Goal: Task Accomplishment & Management: Manage account settings

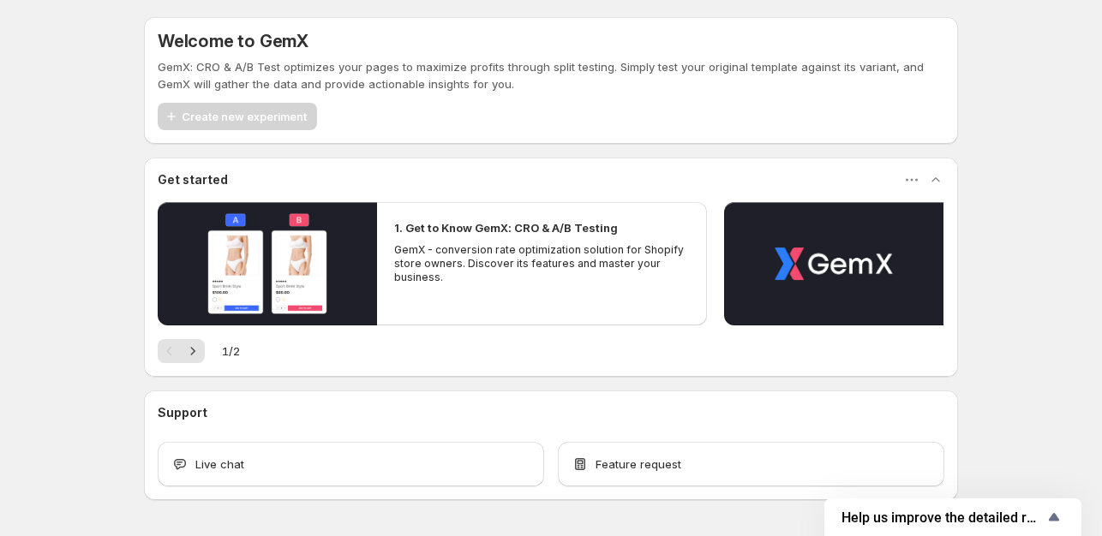
scroll to position [57, 0]
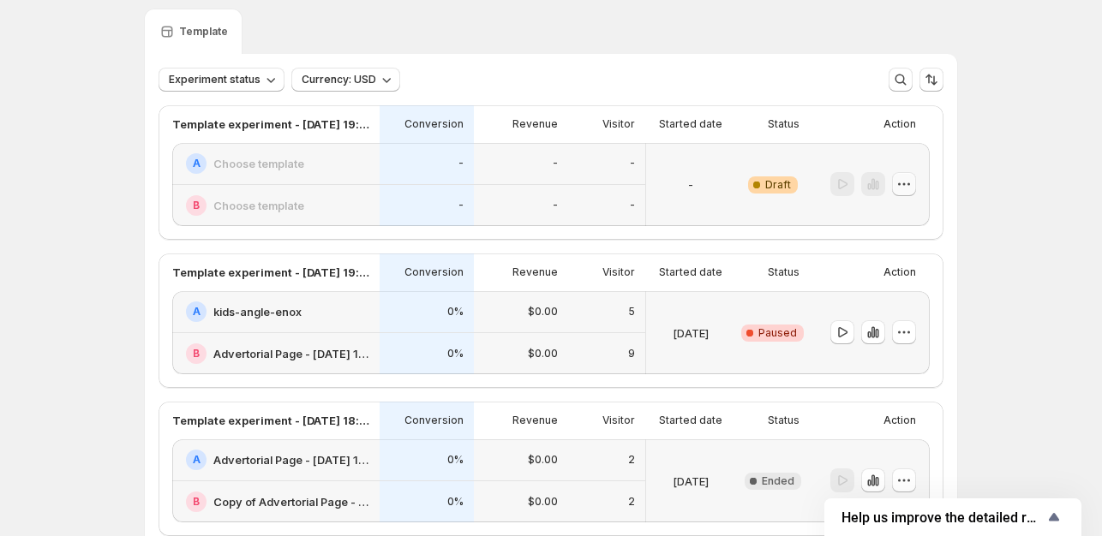
click at [907, 183] on icon "button" at bounding box center [903, 184] width 17 height 17
click at [895, 223] on span "Edit" at bounding box center [886, 220] width 19 height 14
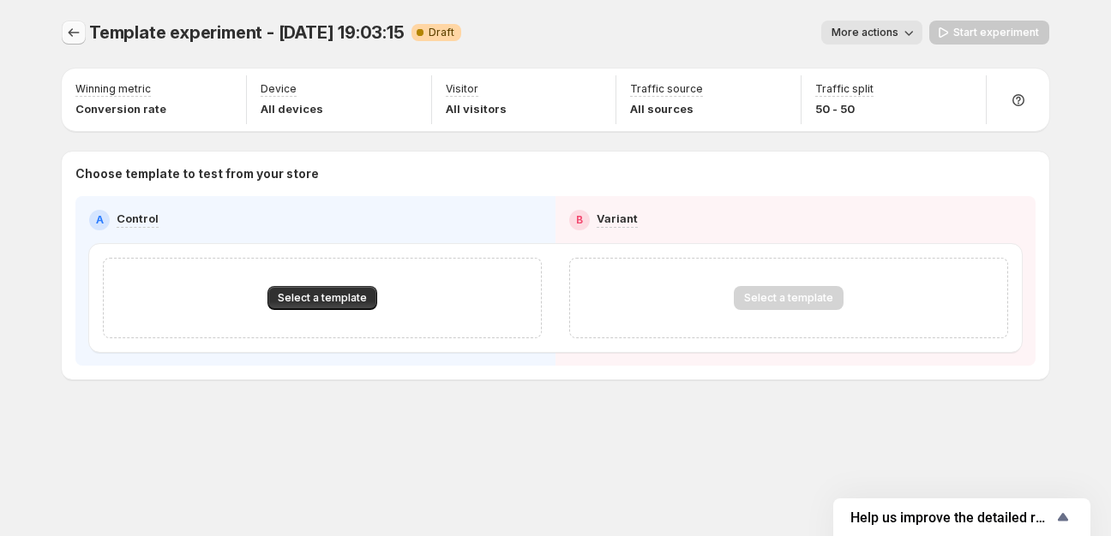
click at [75, 35] on icon "Experiments" at bounding box center [73, 32] width 17 height 17
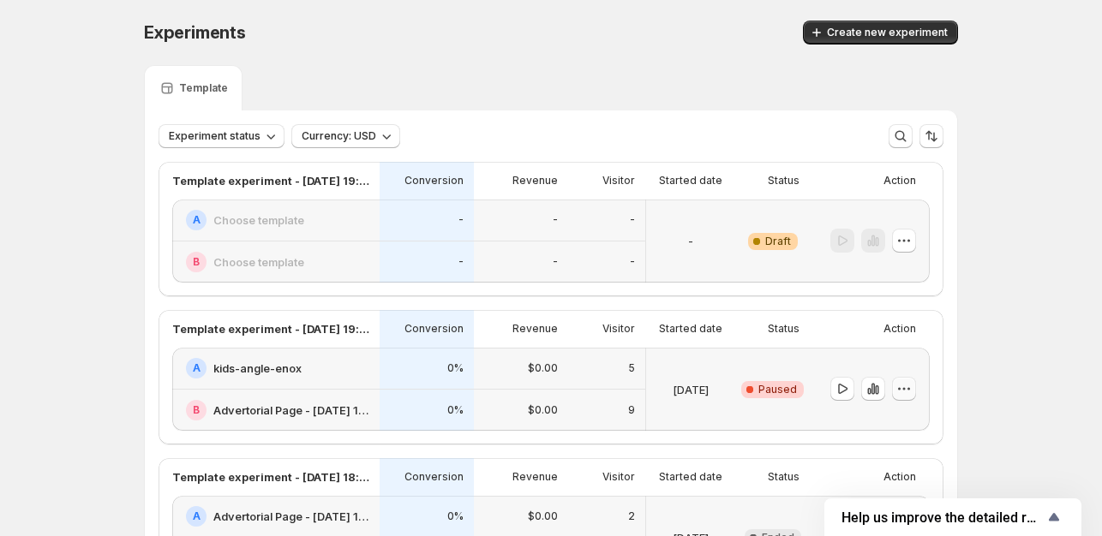
click at [916, 380] on button "button" at bounding box center [904, 389] width 24 height 24
click at [899, 264] on span "Edit" at bounding box center [918, 266] width 83 height 17
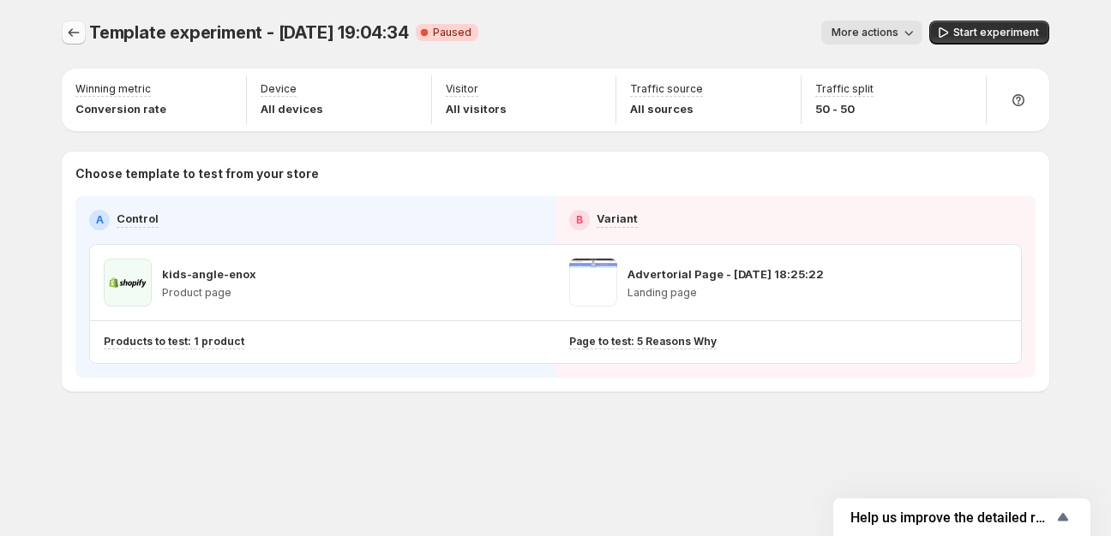
click at [71, 34] on icon "Experiments" at bounding box center [73, 32] width 17 height 17
